Goal: Consume media (video, audio)

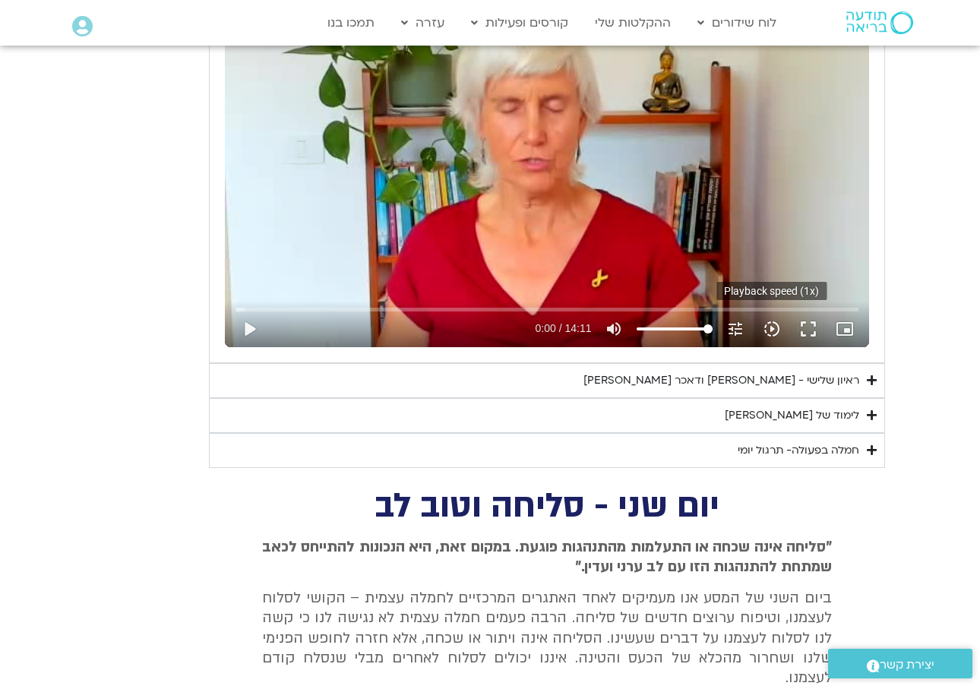
scroll to position [823, 0]
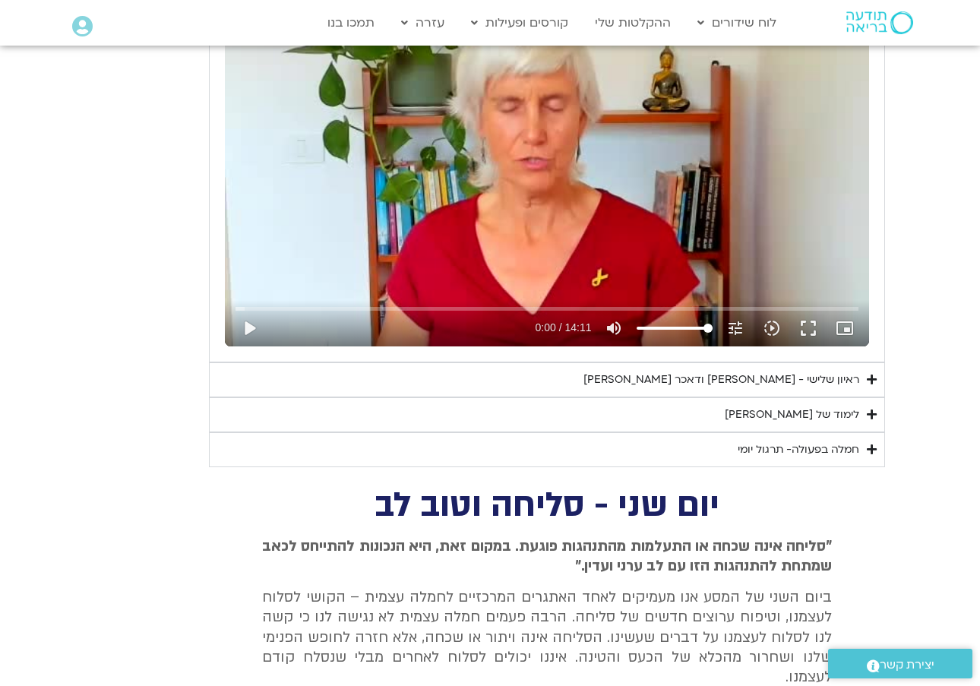
click at [792, 375] on div "ראיון שלישי - [PERSON_NAME] ודאכר [PERSON_NAME]" at bounding box center [721, 380] width 276 height 18
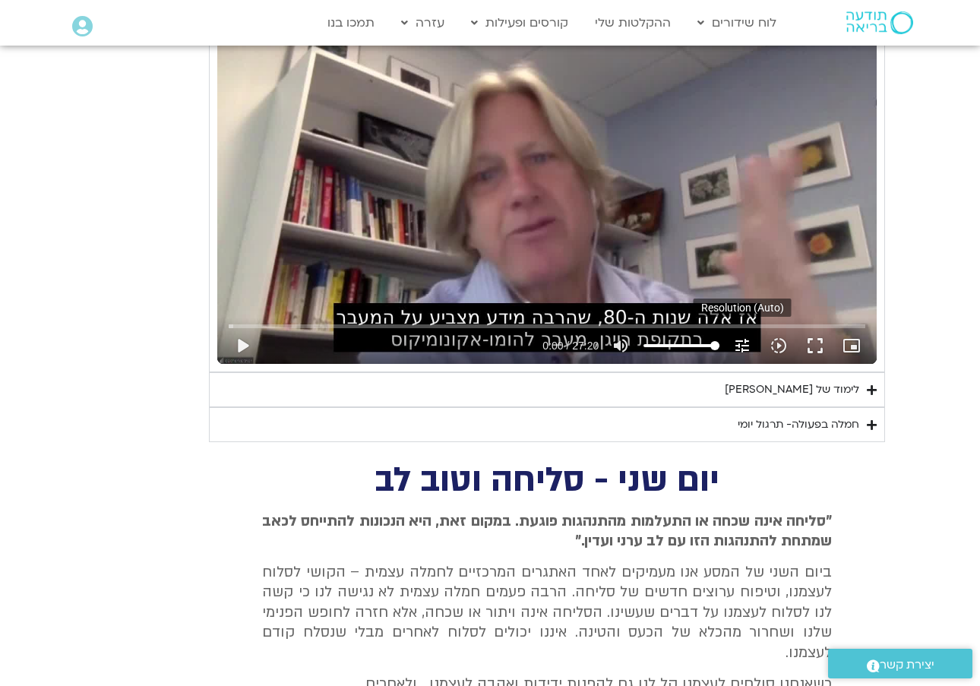
scroll to position [1241, 0]
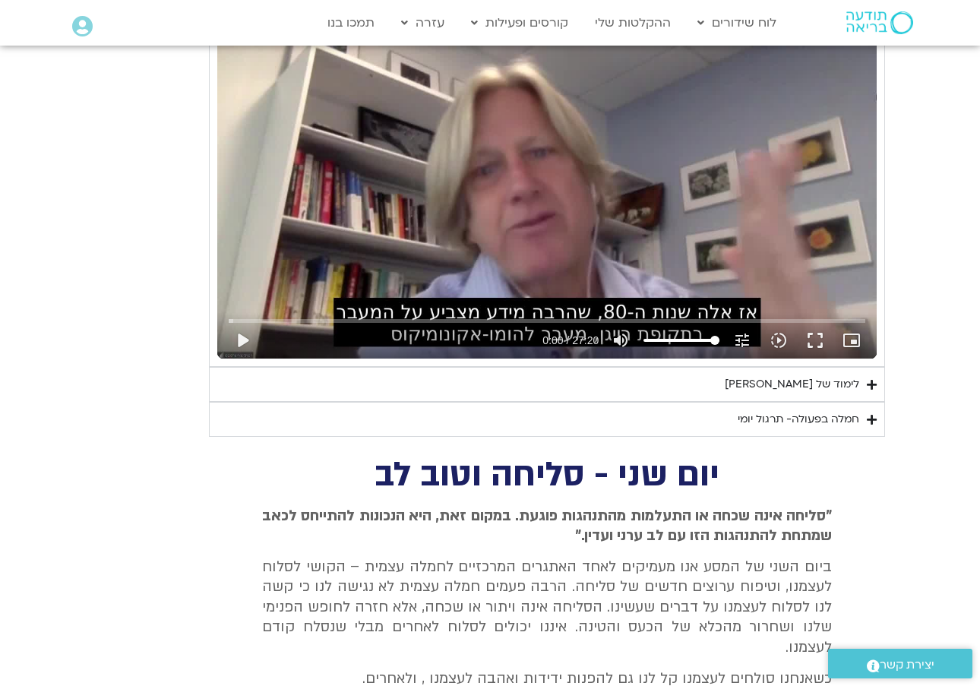
click at [841, 386] on div "לימוד של [PERSON_NAME]" at bounding box center [792, 384] width 134 height 18
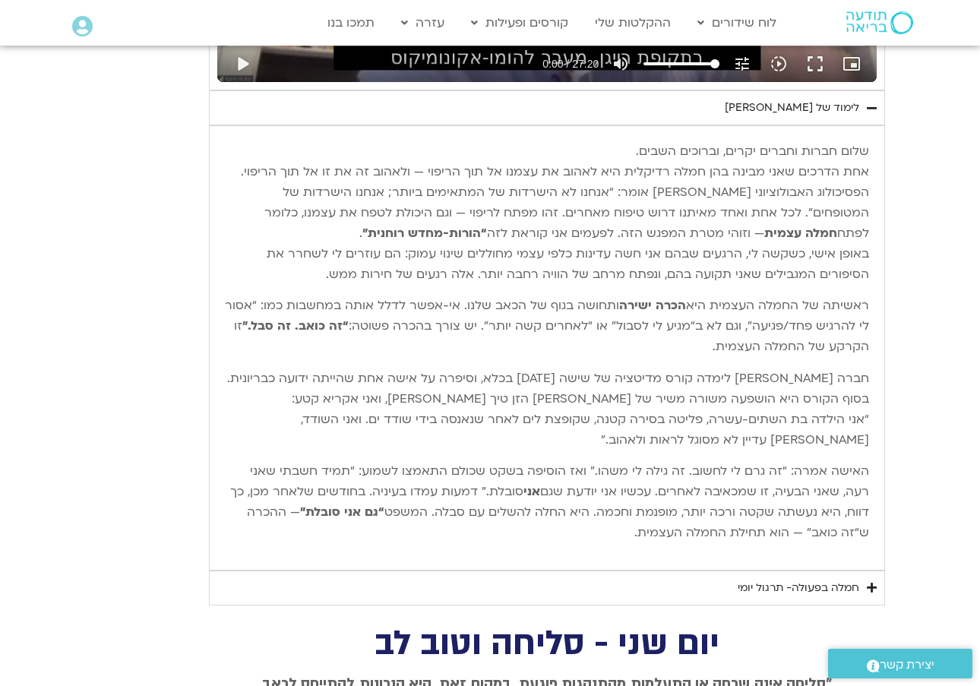
scroll to position [1519, 0]
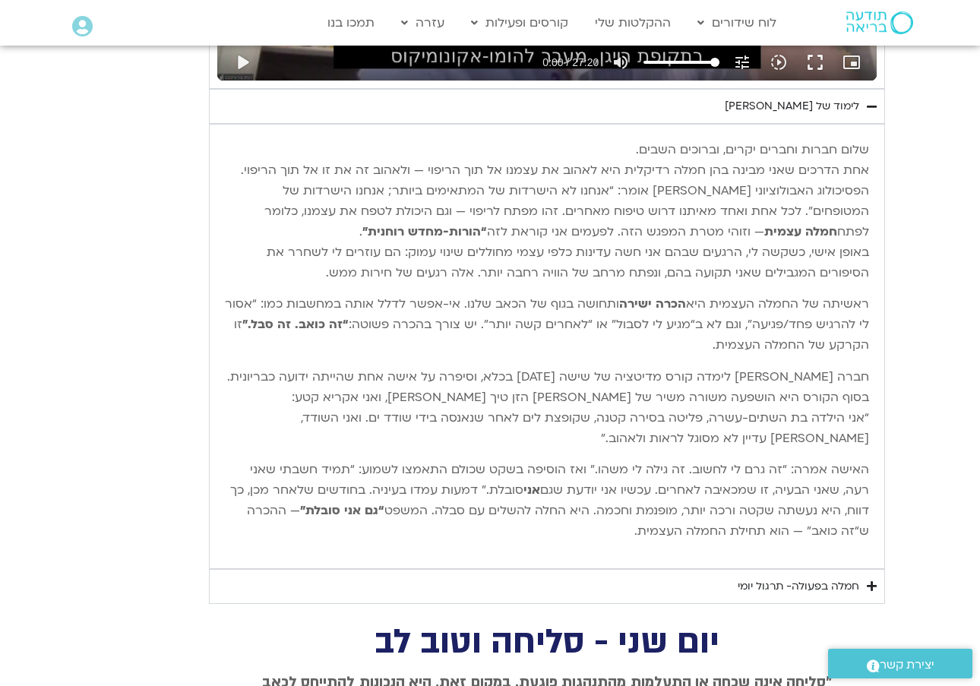
click at [846, 583] on div "חמלה בפעולה- תרגול יומי" at bounding box center [799, 586] width 122 height 18
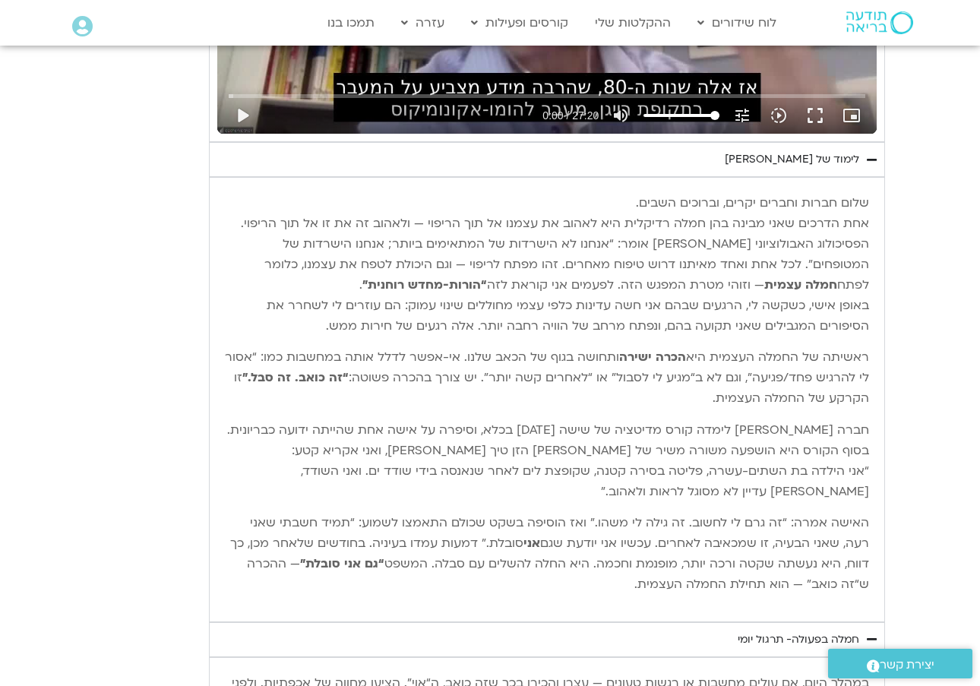
scroll to position [1472, 0]
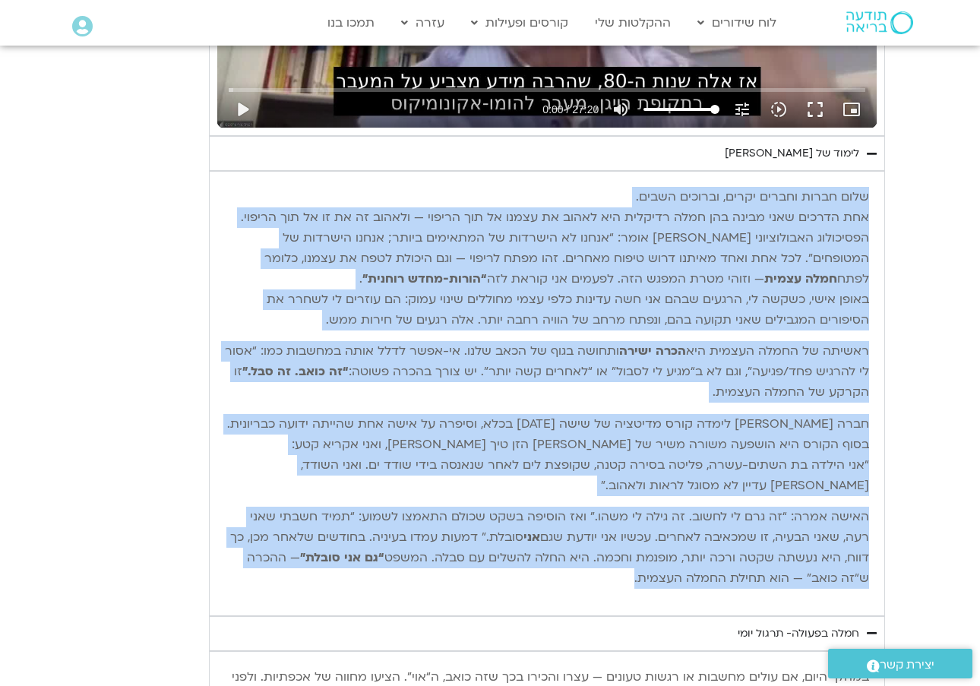
drag, startPoint x: 871, startPoint y: 302, endPoint x: 672, endPoint y: 581, distance: 342.1
click at [672, 581] on div "שלום חברות וחברים יקרים, וברוכים השבים. אחת הדרכים שאני מבינה בהן חמלה רדיקלית …" at bounding box center [546, 393] width 659 height 428
copy div "lore ipsum dolors ametc, adipisc elits. doe tempor inci utlab etd magn aliquae …"
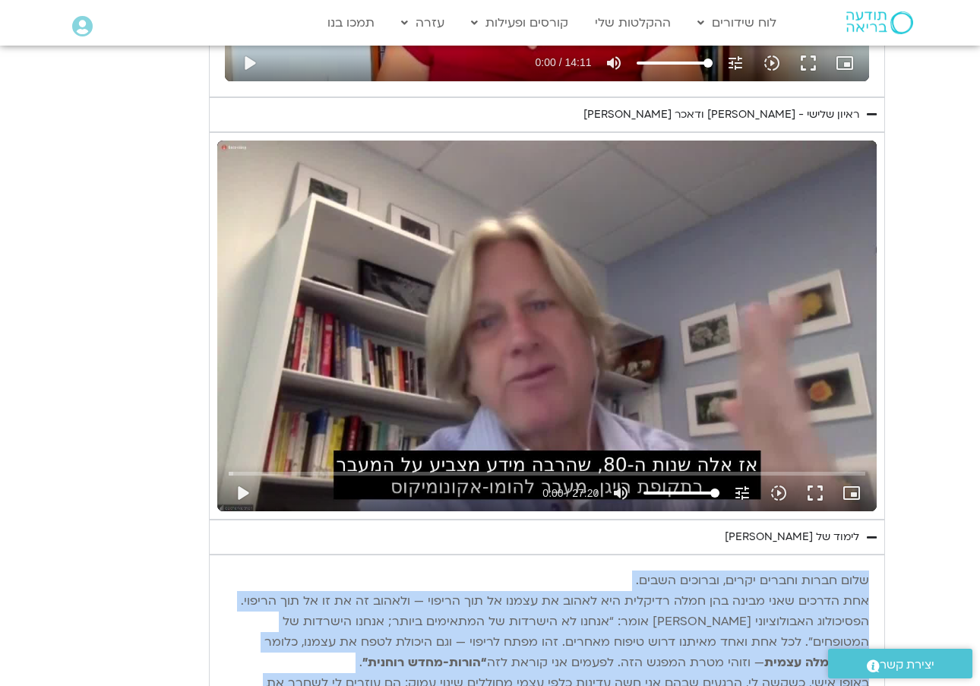
scroll to position [1087, 0]
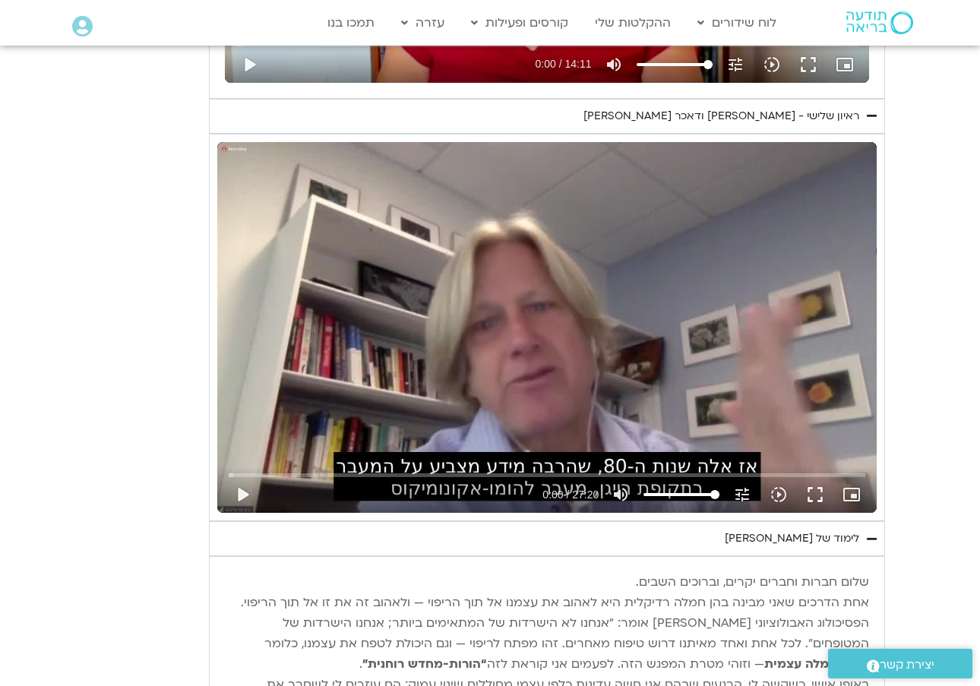
click at [855, 400] on div "Skip ad play_arrow 0:00 / 27:20 volume_up Mute tune Resolution Auto 240p slow_m…" at bounding box center [546, 327] width 659 height 371
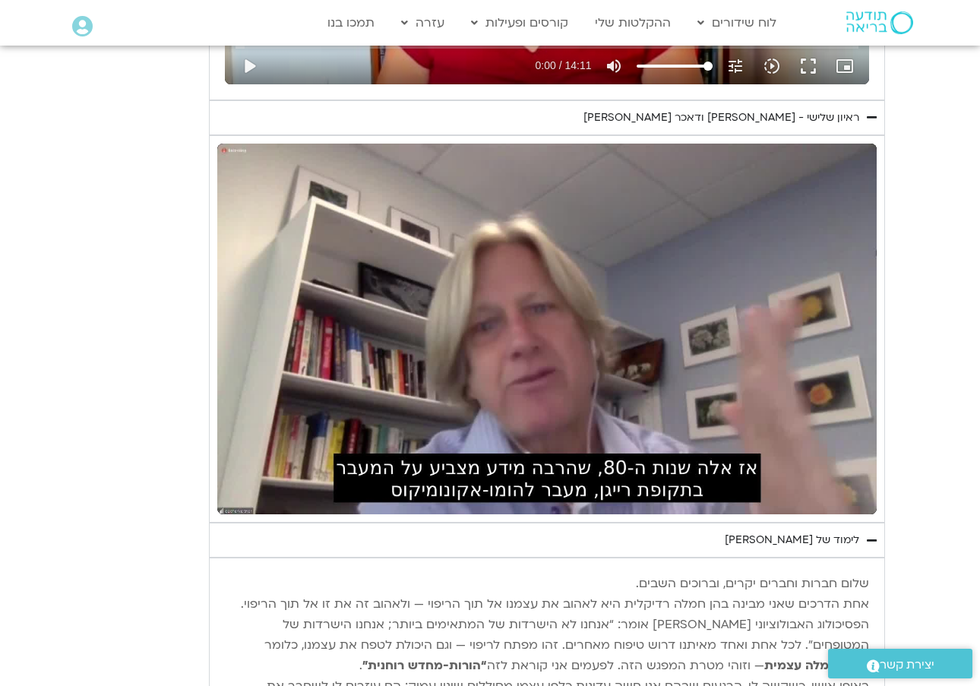
scroll to position [1079, 0]
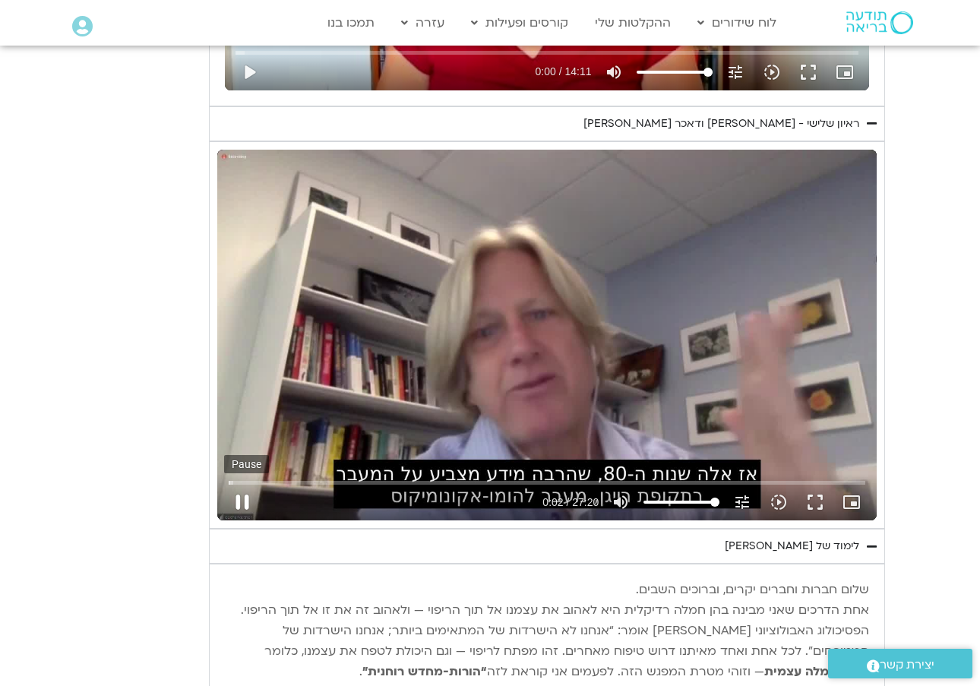
click at [246, 495] on button "pause" at bounding box center [242, 502] width 36 height 36
drag, startPoint x: 706, startPoint y: 604, endPoint x: 650, endPoint y: 607, distance: 56.3
click at [631, 602] on p "שלום חברות וחברים יקרים, וברוכים השבים. אחת הדרכים שאני מבינה בהן חמלה רדיקלית …" at bounding box center [547, 652] width 644 height 144
copy p "חמלה רדיקלית"
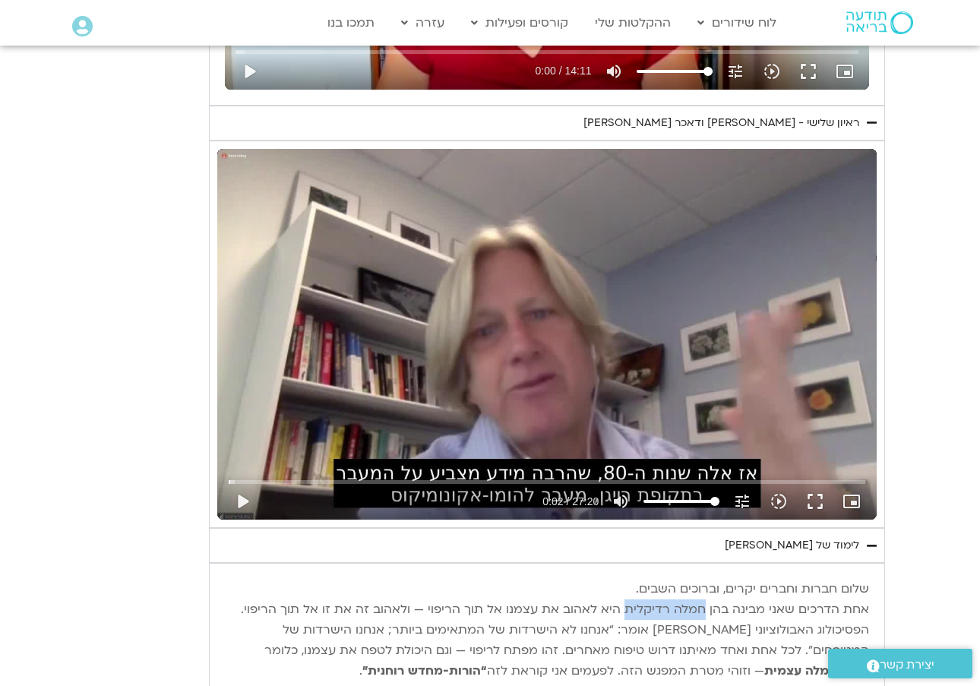
scroll to position [1080, 1]
click at [794, 114] on div "ראיון שלישי - [PERSON_NAME] ודאכר [PERSON_NAME]" at bounding box center [721, 123] width 276 height 18
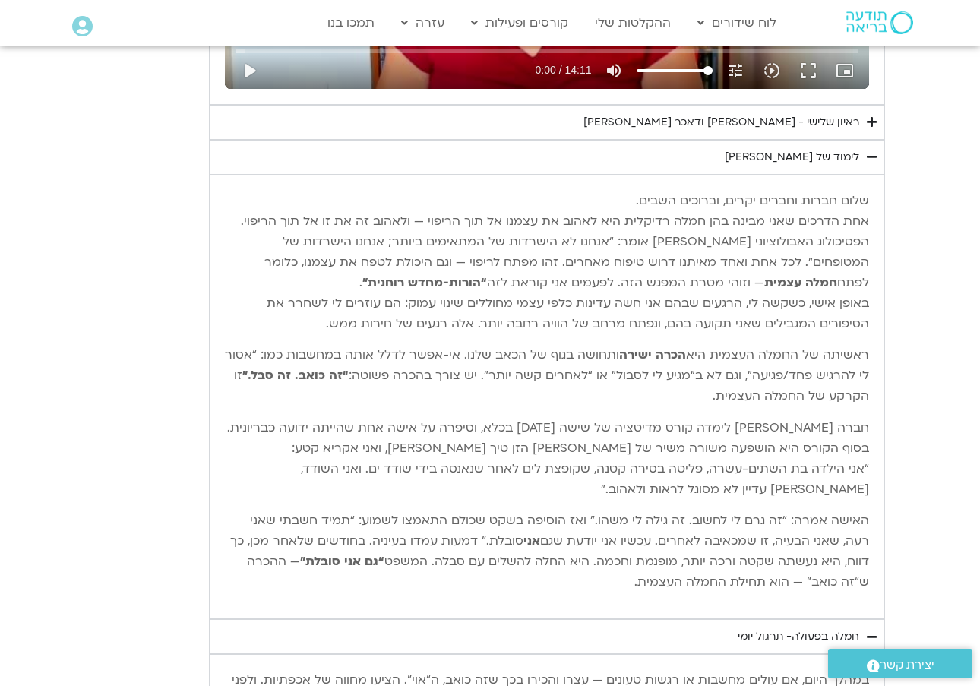
scroll to position [1081, 1]
click at [858, 113] on div "ראיון שלישי - [PERSON_NAME] ודאכר [PERSON_NAME]" at bounding box center [721, 122] width 276 height 18
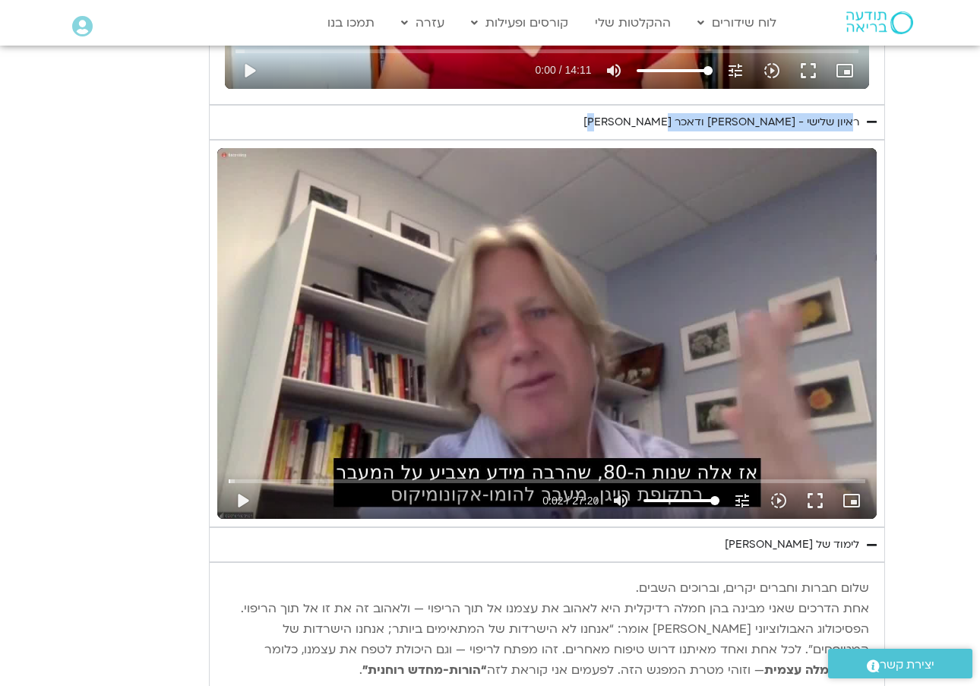
drag, startPoint x: 858, startPoint y: 112, endPoint x: 662, endPoint y: 111, distance: 195.2
click at [664, 111] on summary "ראיון שלישי - [PERSON_NAME] ודאכר [PERSON_NAME]" at bounding box center [547, 122] width 676 height 35
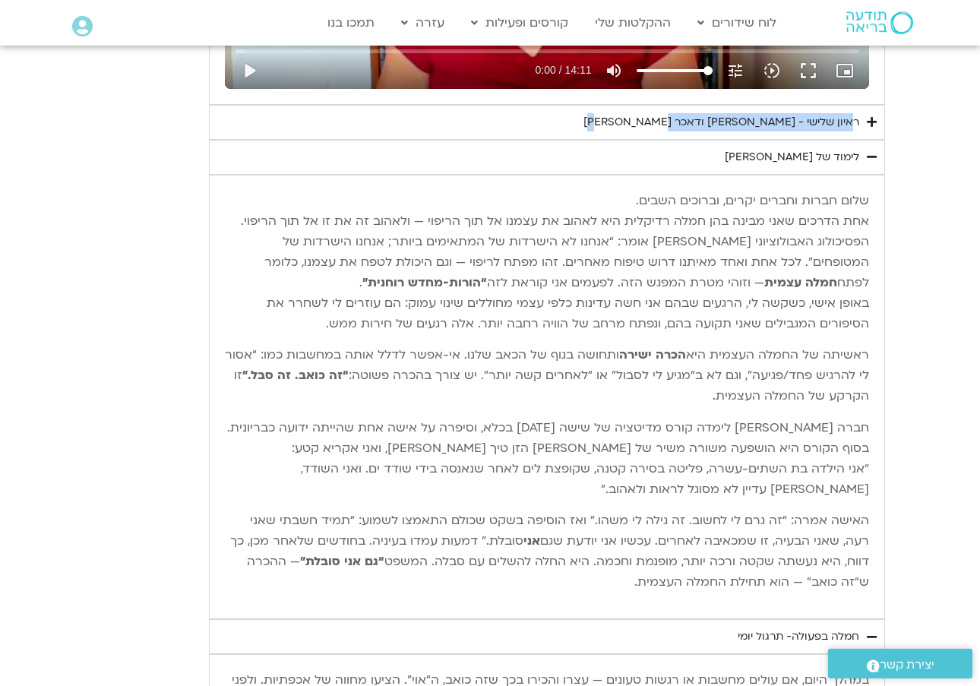
copy div "ראיון שלישי - [PERSON_NAME] ודאכר [PERSON_NAME]"
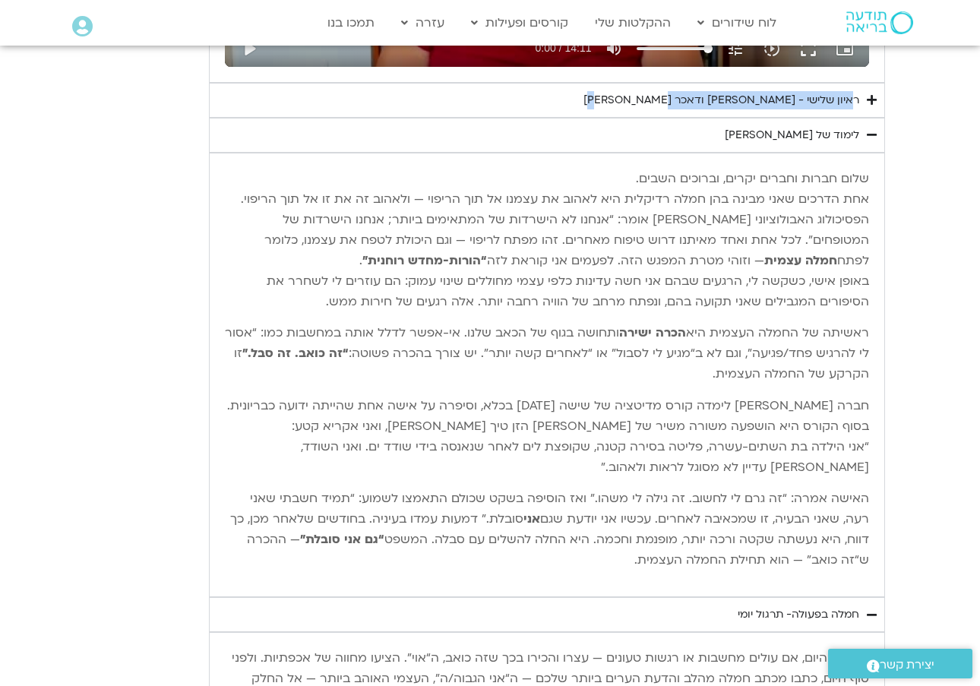
scroll to position [1103, 0]
click at [739, 91] on div "ראיון שלישי - [PERSON_NAME] ודאכר [PERSON_NAME]" at bounding box center [721, 100] width 276 height 18
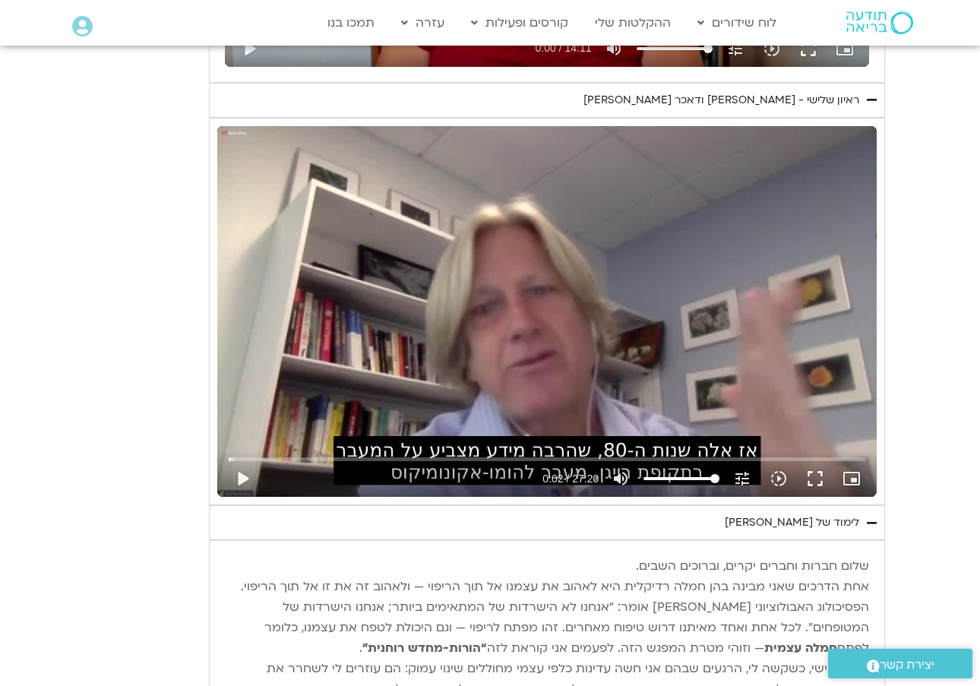
scroll to position [1105, 0]
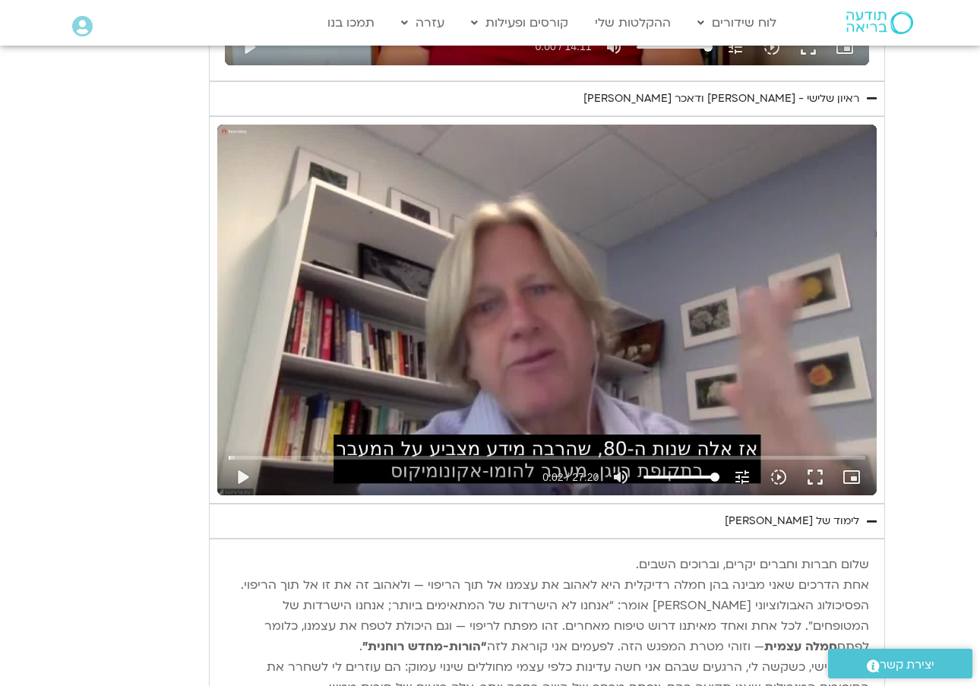
type input "2.97029395839039"
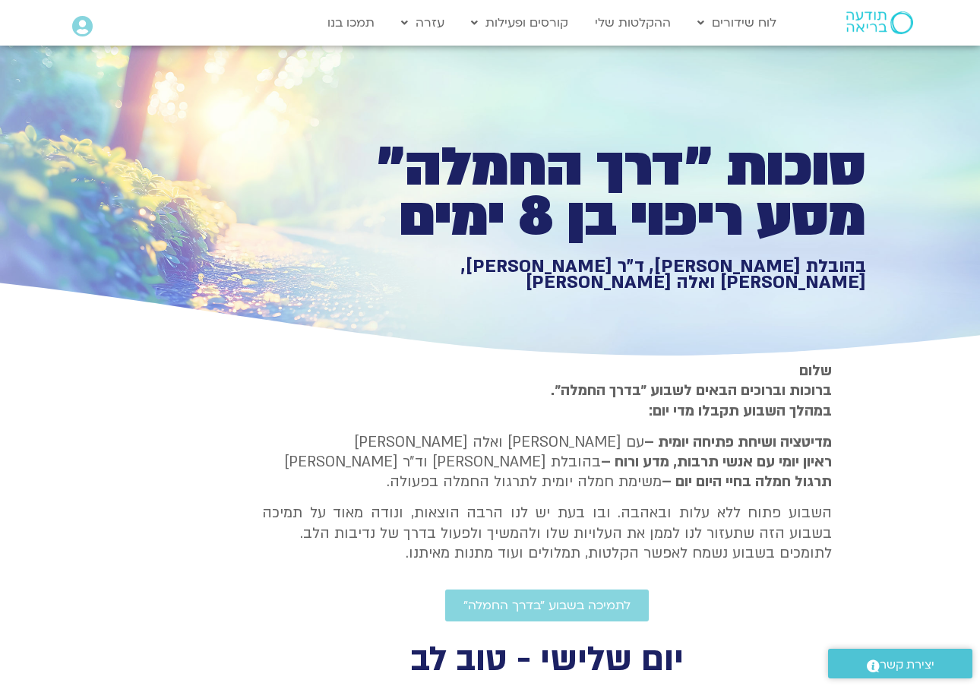
scroll to position [1105, 0]
